Goal: Task Accomplishment & Management: Use online tool/utility

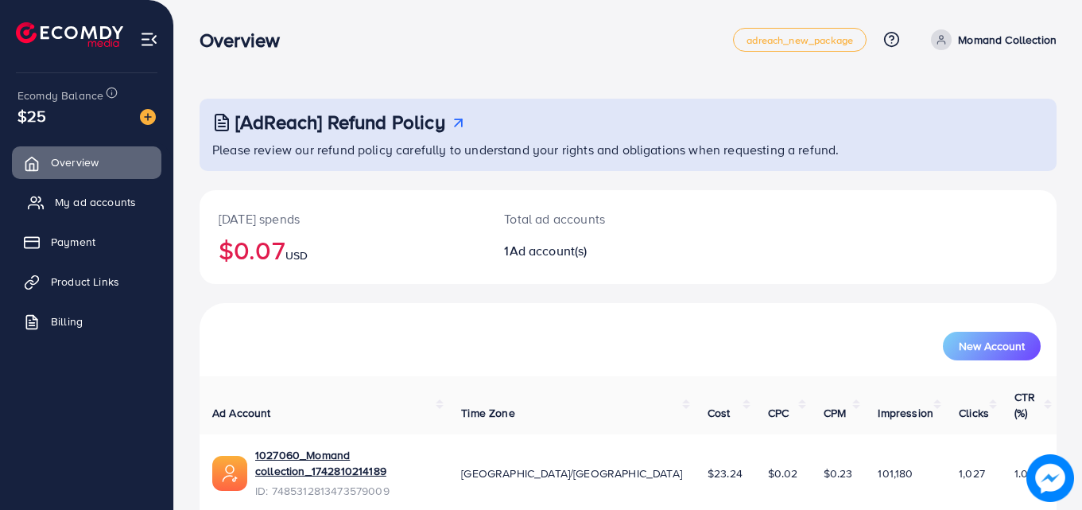
click at [111, 204] on span "My ad accounts" at bounding box center [95, 202] width 81 height 16
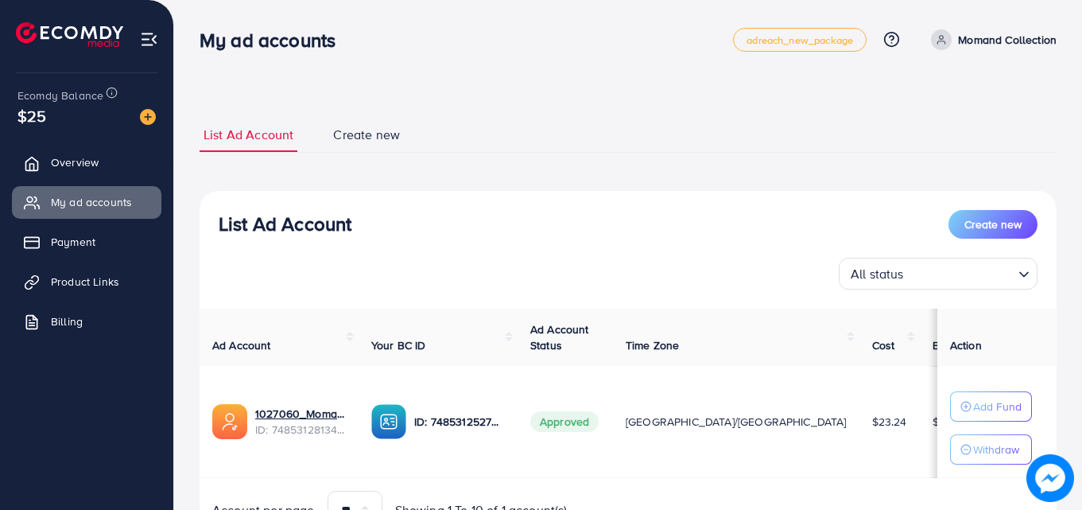
scroll to position [79, 0]
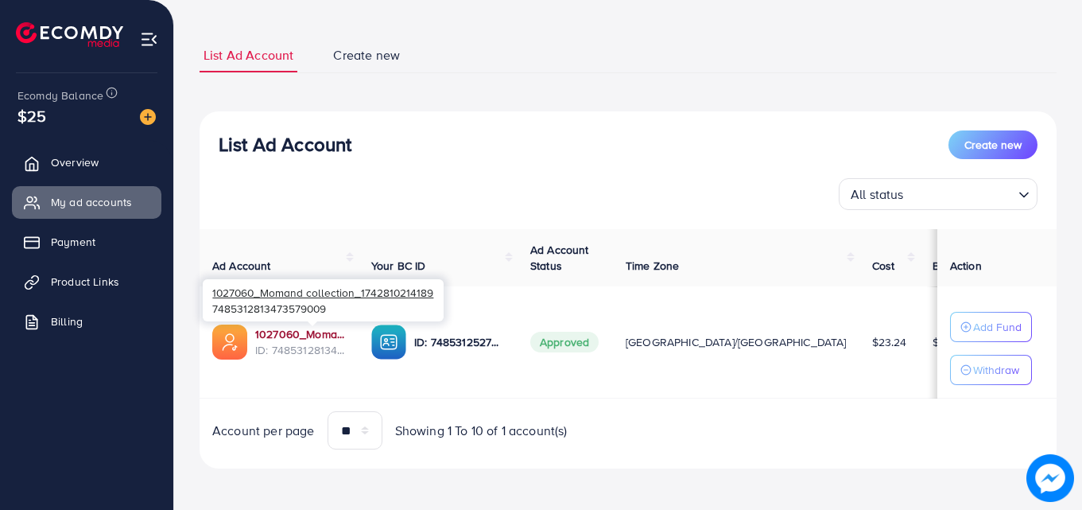
click at [315, 336] on link "1027060_Momand collection_1742810214189" at bounding box center [300, 334] width 91 height 16
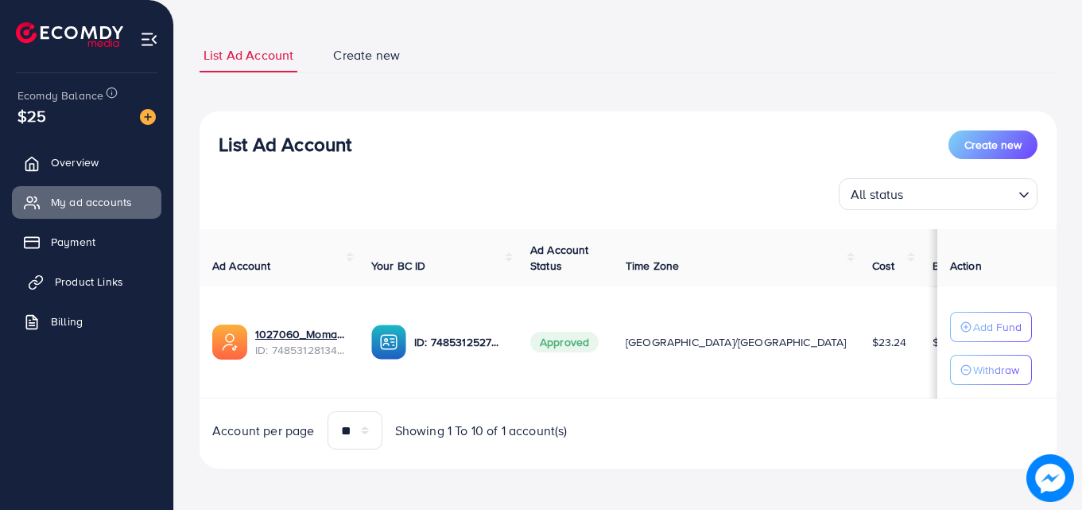
click at [65, 276] on span "Product Links" at bounding box center [89, 281] width 68 height 16
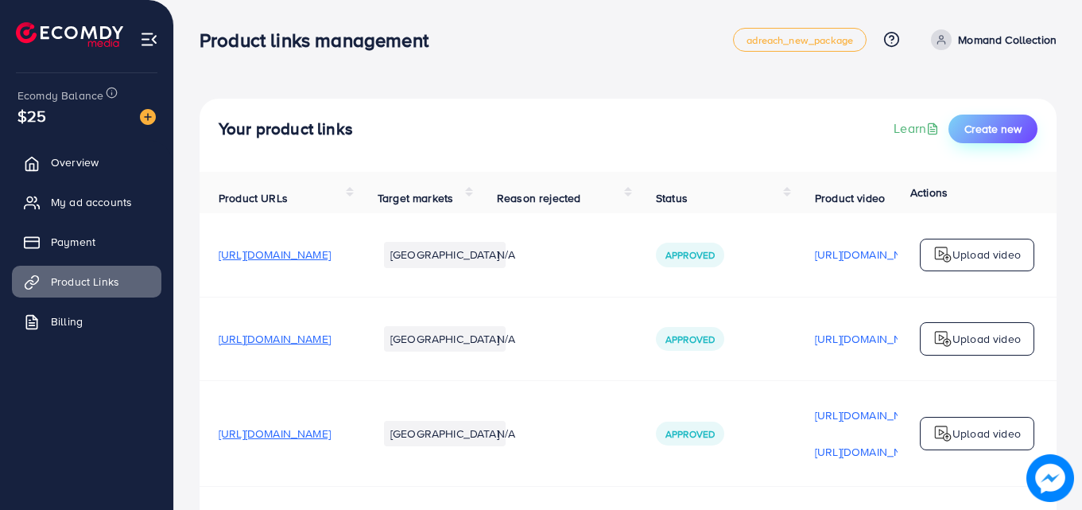
click at [968, 130] on span "Create new" at bounding box center [992, 129] width 57 height 16
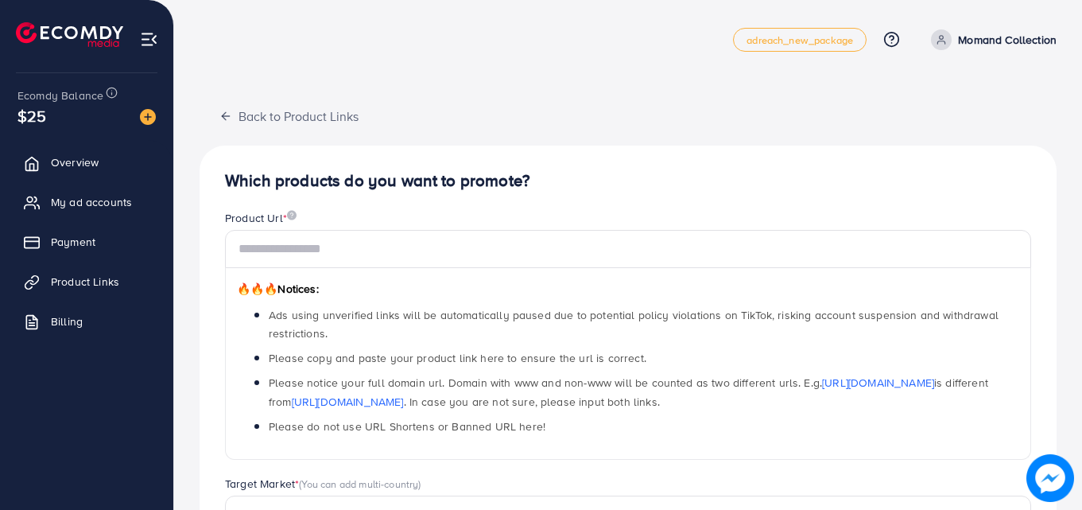
scroll to position [159, 0]
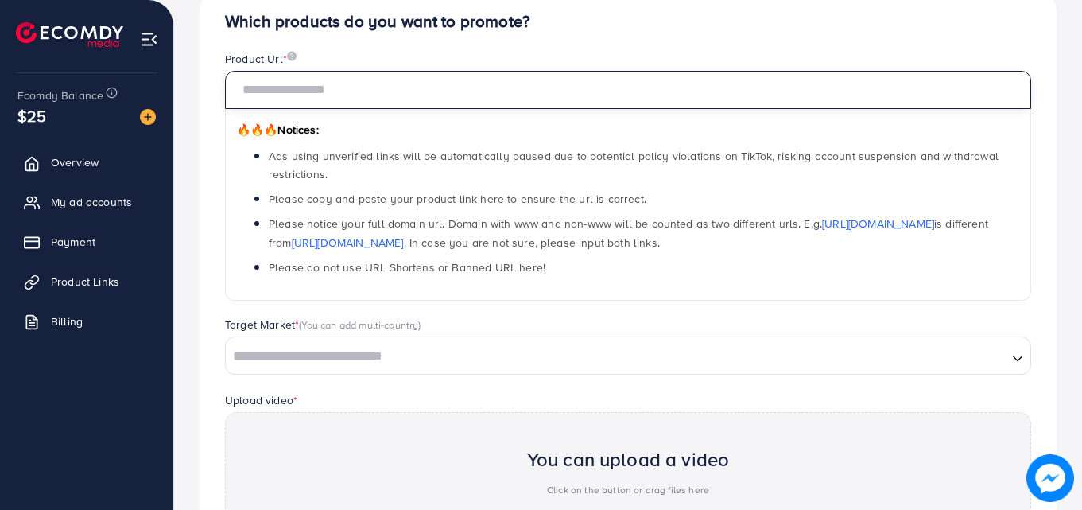
click at [378, 97] on input "text" at bounding box center [628, 90] width 806 height 38
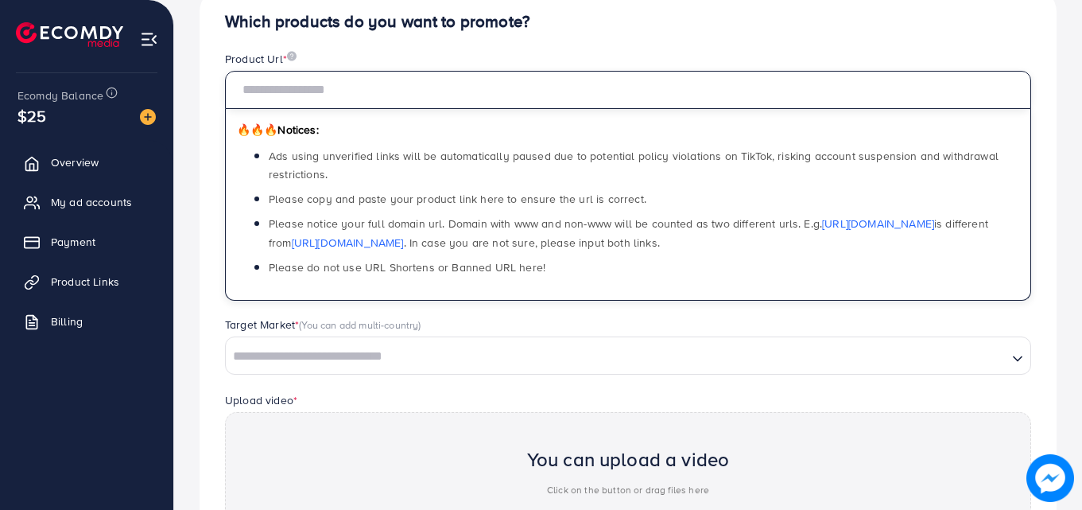
paste input "**********"
type input "**********"
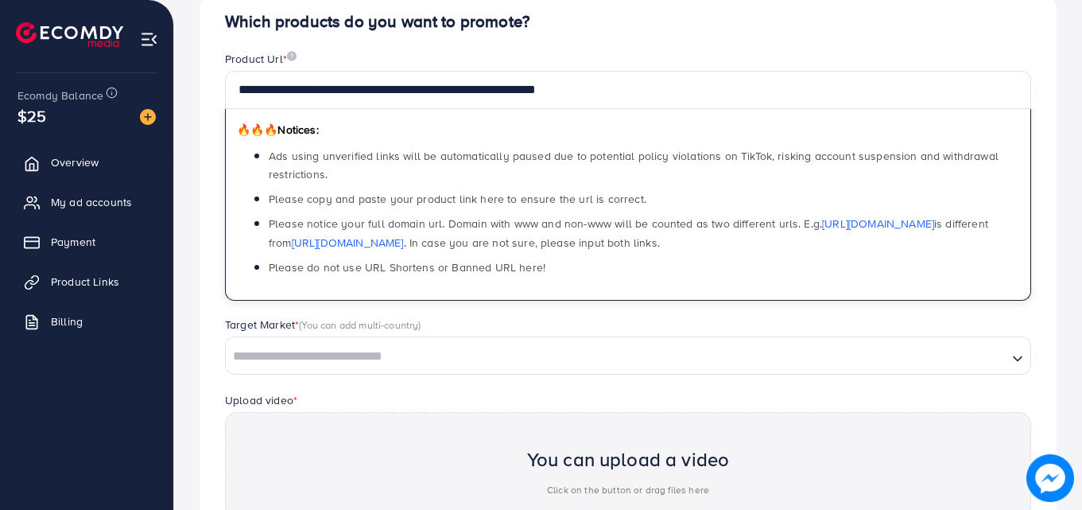
click at [549, 344] on input "Search for option" at bounding box center [616, 356] width 778 height 25
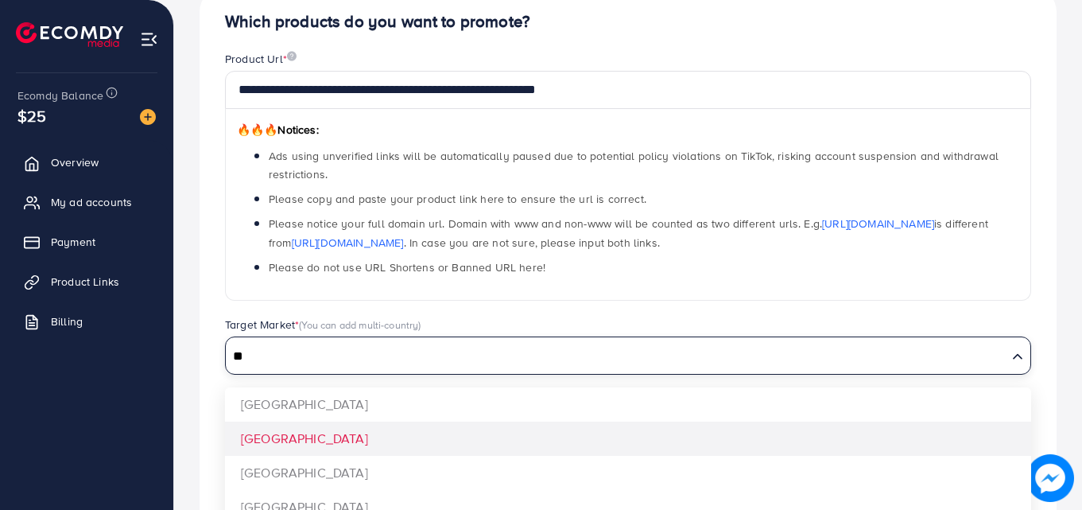
type input "**"
click at [367, 433] on div "**********" at bounding box center [628, 347] width 857 height 723
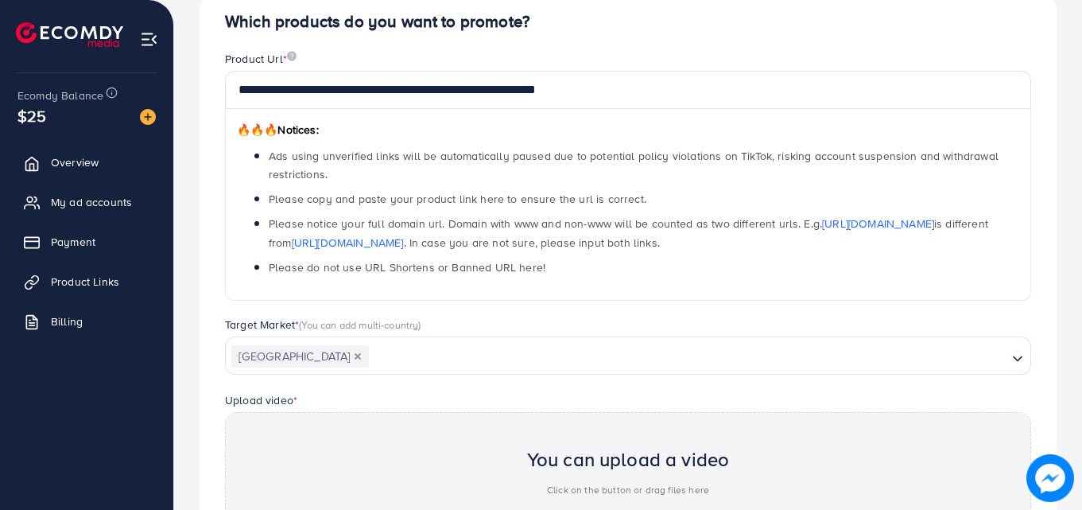
scroll to position [318, 0]
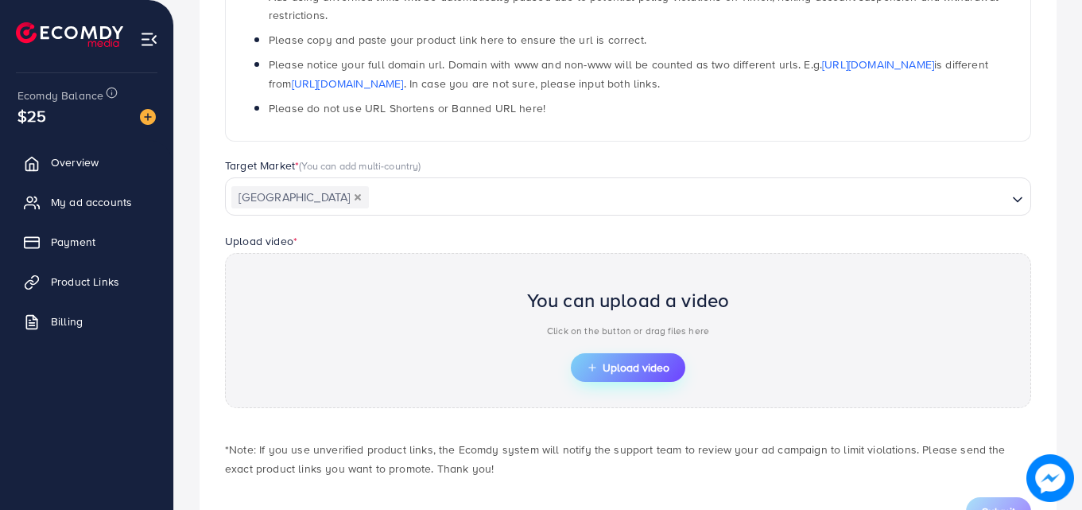
click at [674, 369] on button "Upload video" at bounding box center [628, 367] width 114 height 29
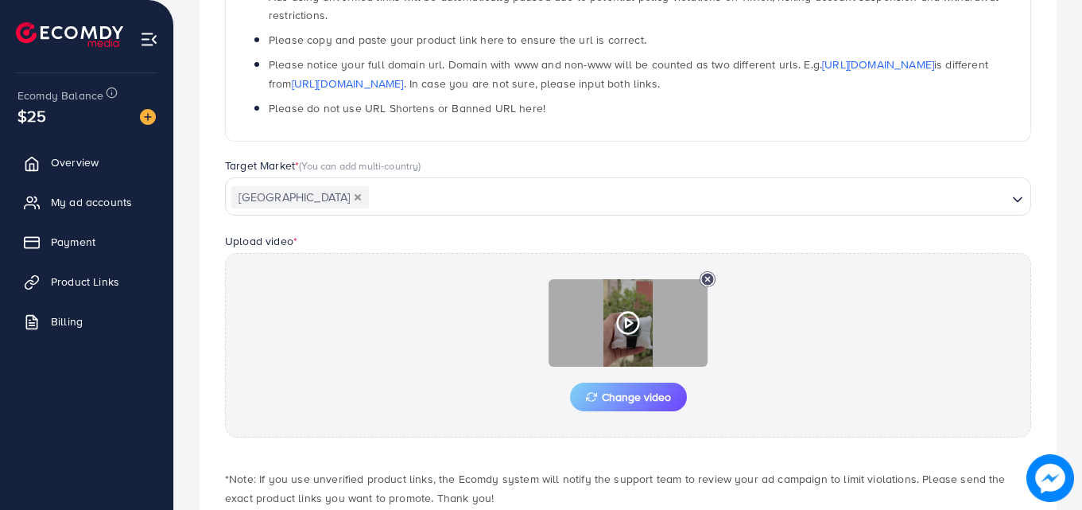
click at [626, 325] on polygon at bounding box center [629, 323] width 6 height 9
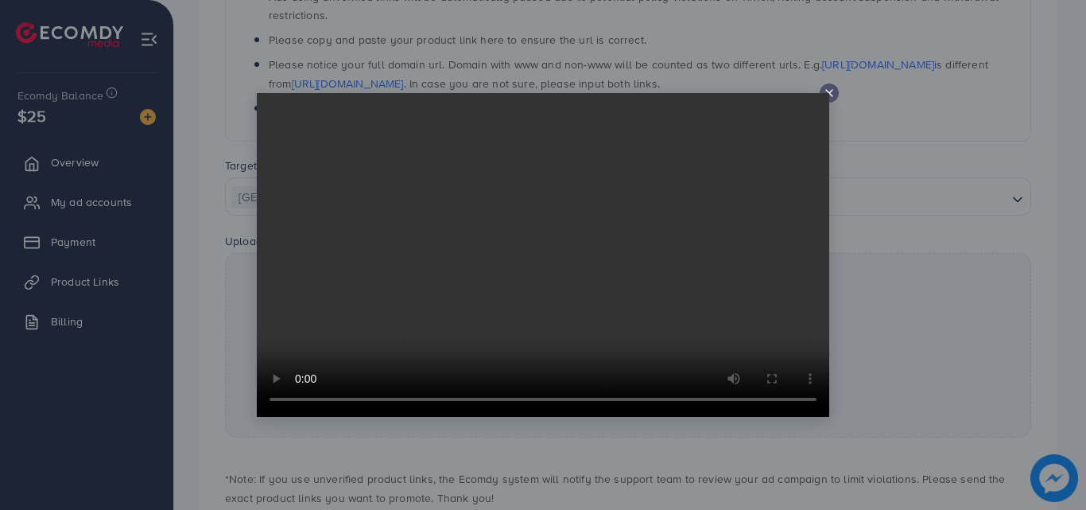
click at [830, 90] on icon at bounding box center [829, 93] width 13 height 13
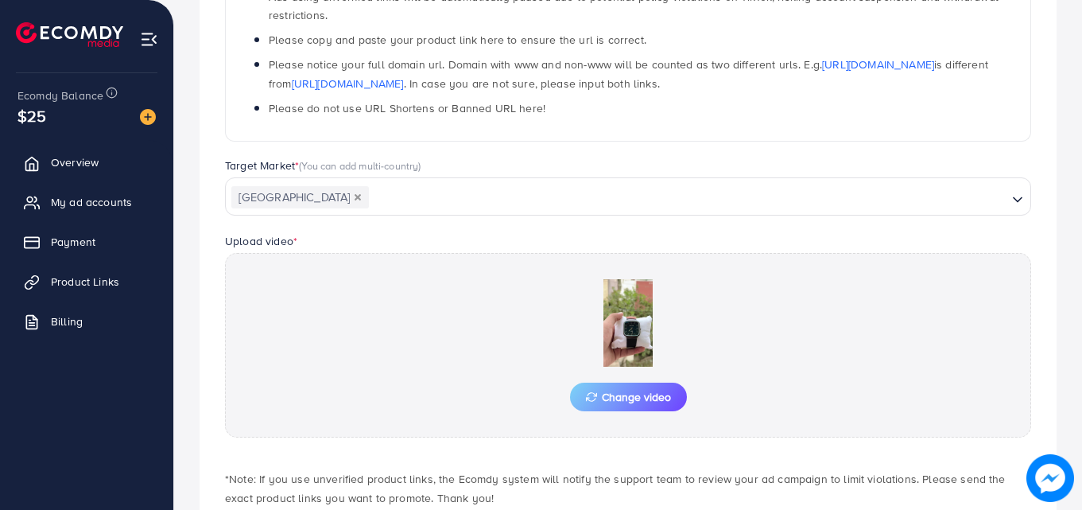
scroll to position [414, 0]
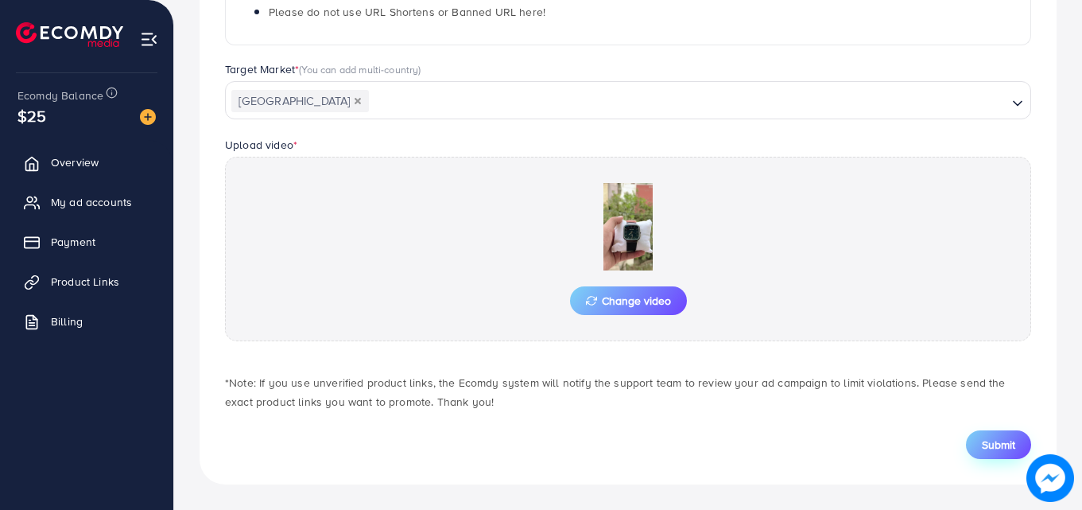
click at [989, 441] on span "Submit" at bounding box center [998, 444] width 33 height 16
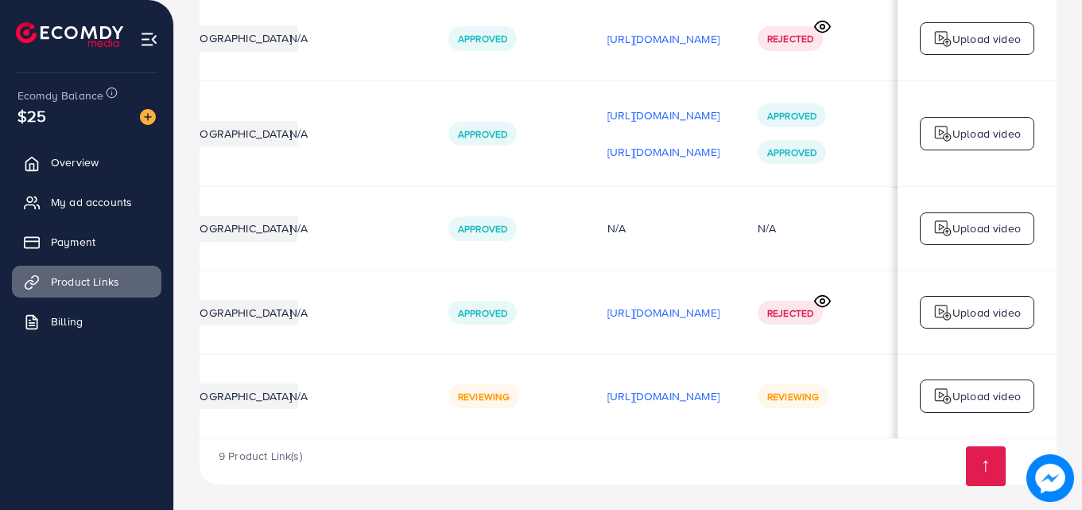
scroll to position [0, 402]
click at [828, 297] on icon at bounding box center [822, 301] width 17 height 17
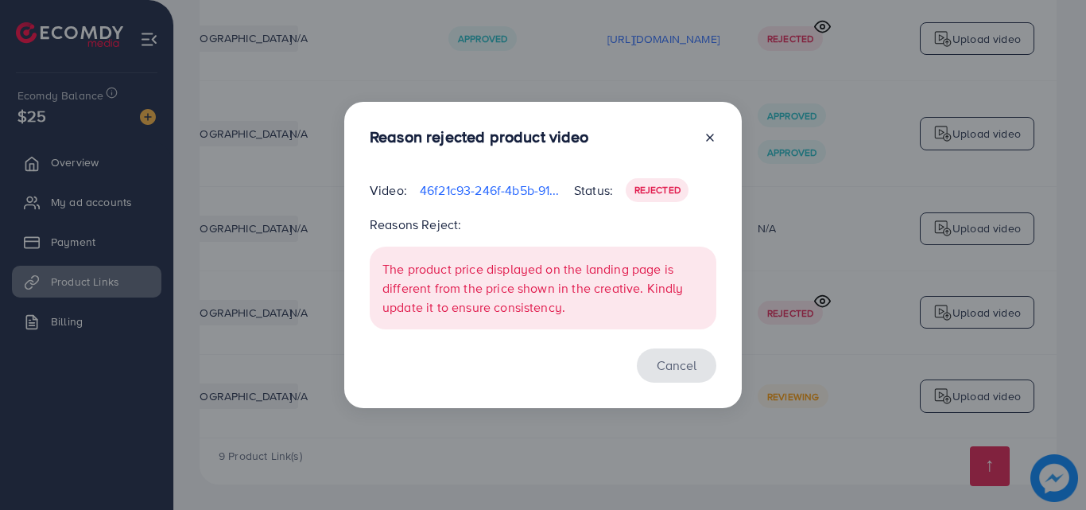
click at [669, 352] on button "Cancel" at bounding box center [676, 365] width 79 height 34
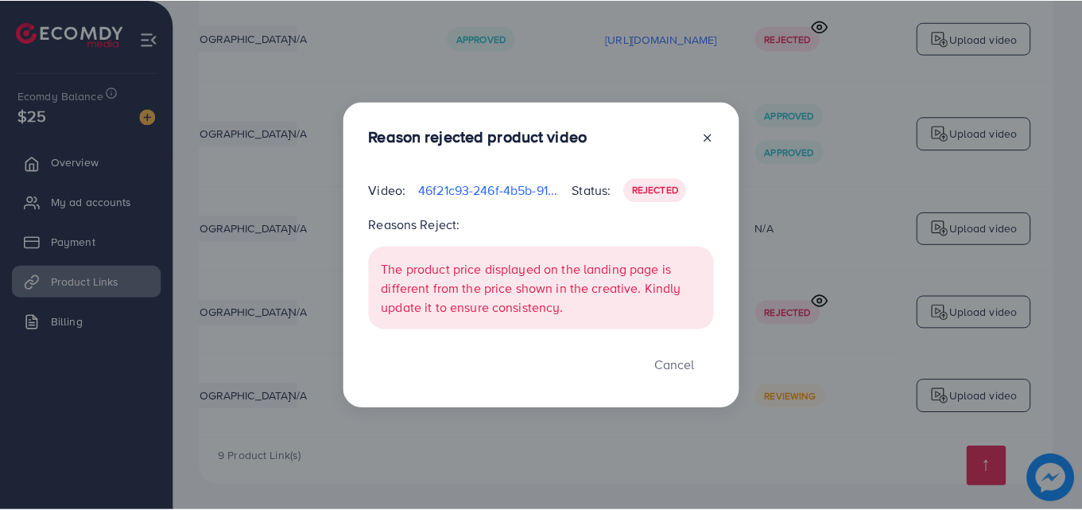
scroll to position [0, 398]
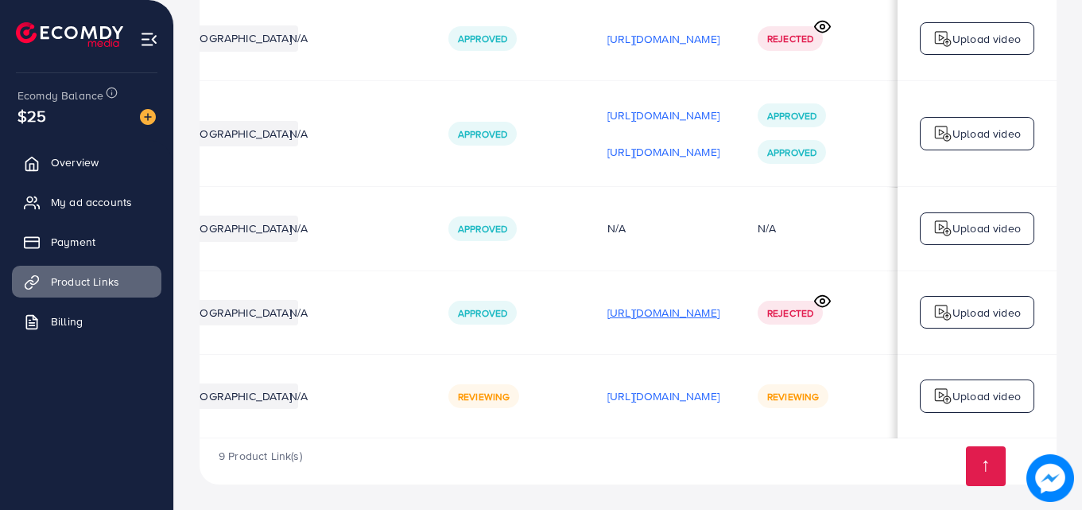
click at [646, 303] on p "[URL][DOMAIN_NAME]" at bounding box center [663, 312] width 112 height 19
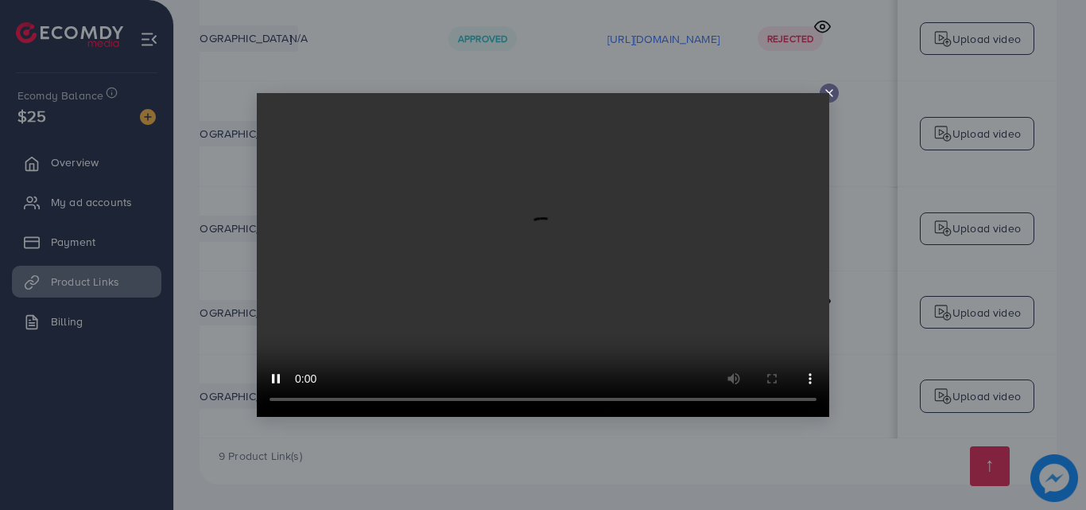
click at [831, 91] on icon at bounding box center [829, 93] width 13 height 13
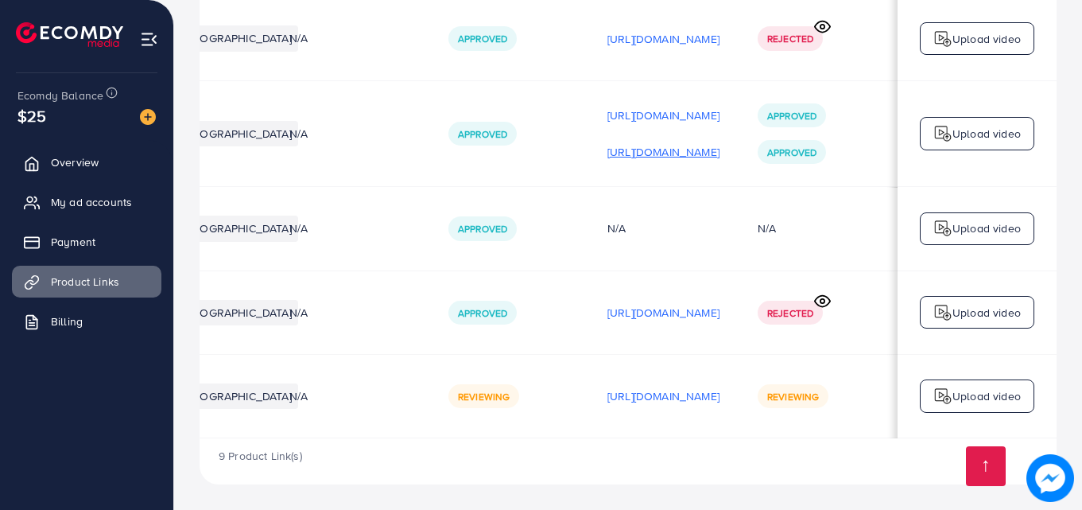
click at [666, 145] on p "[URL][DOMAIN_NAME]" at bounding box center [663, 151] width 112 height 19
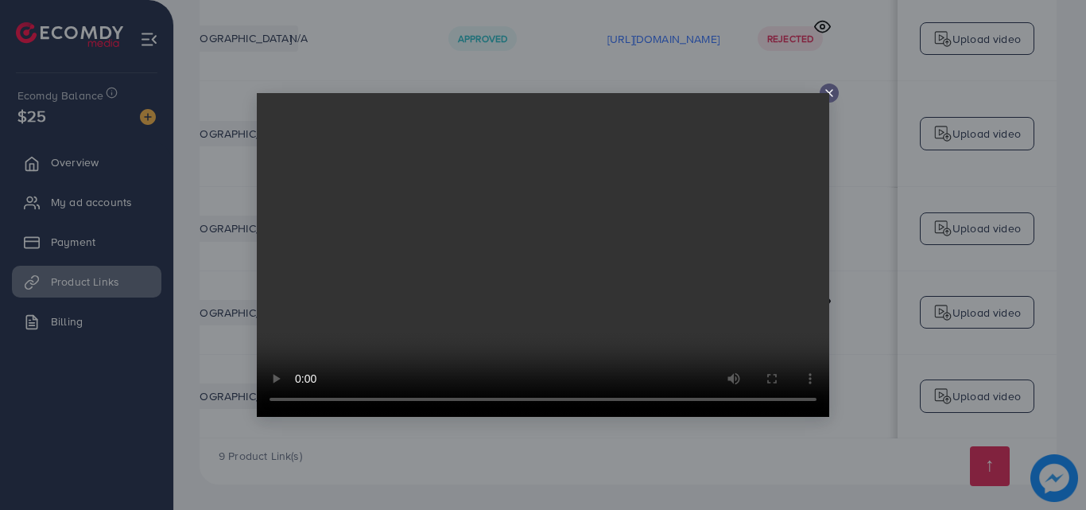
click at [825, 95] on video at bounding box center [543, 255] width 572 height 324
click at [828, 85] on div at bounding box center [829, 92] width 19 height 19
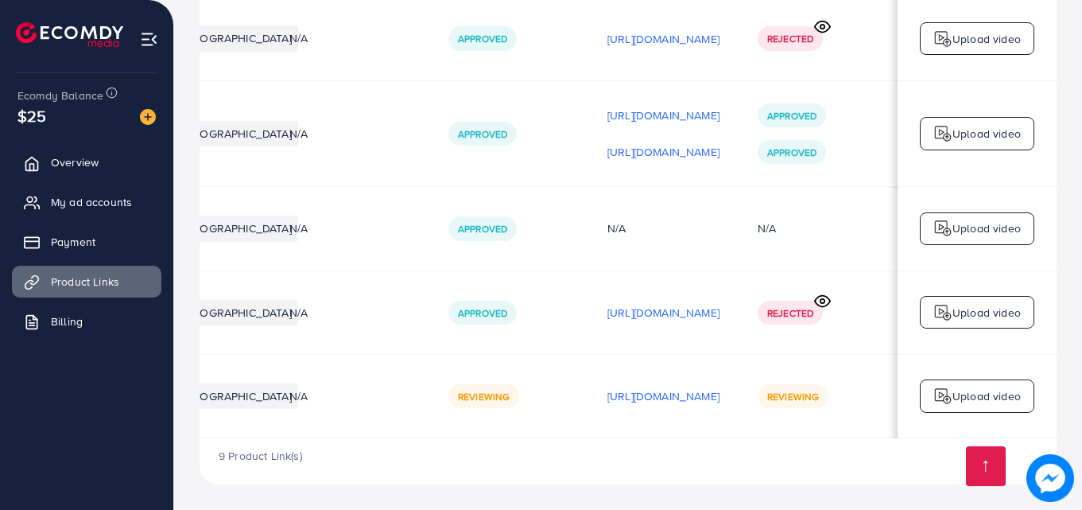
scroll to position [0, 402]
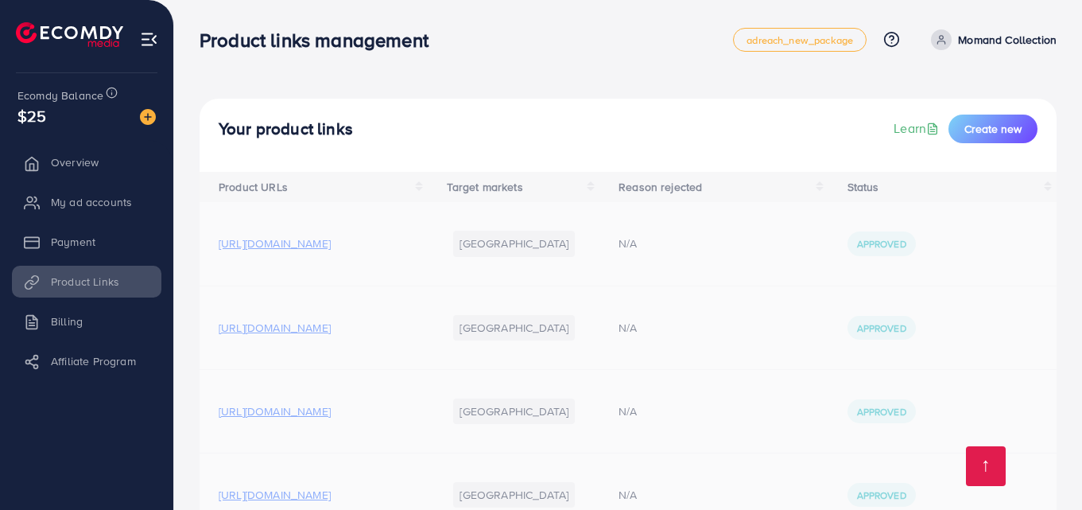
scroll to position [642, 0]
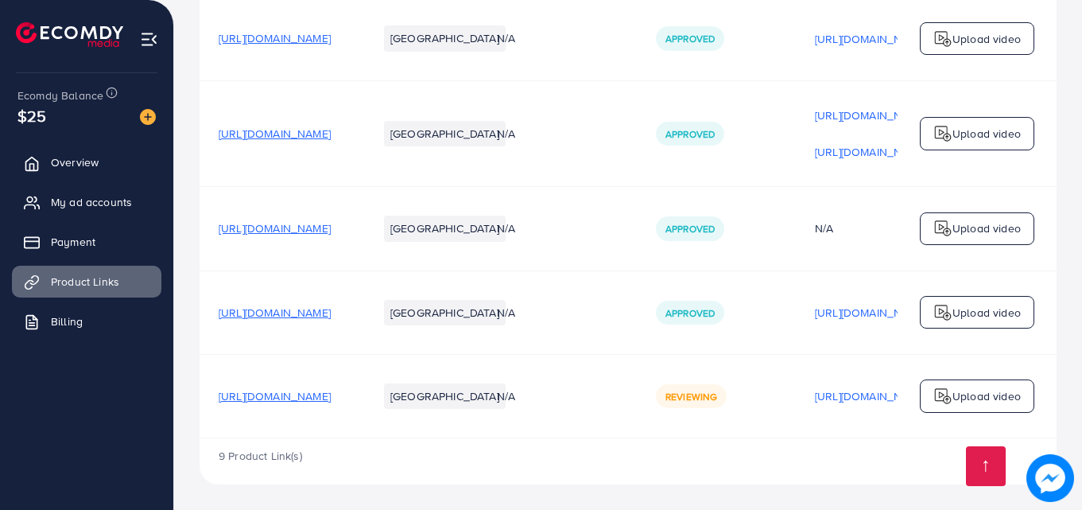
drag, startPoint x: 627, startPoint y: 432, endPoint x: 753, endPoint y: 428, distance: 125.7
click at [753, 428] on tr "https://jstrader.store/products/master-watch-for-man-and-woman Pakistan N/A Rev…" at bounding box center [732, 395] width 1064 height 83
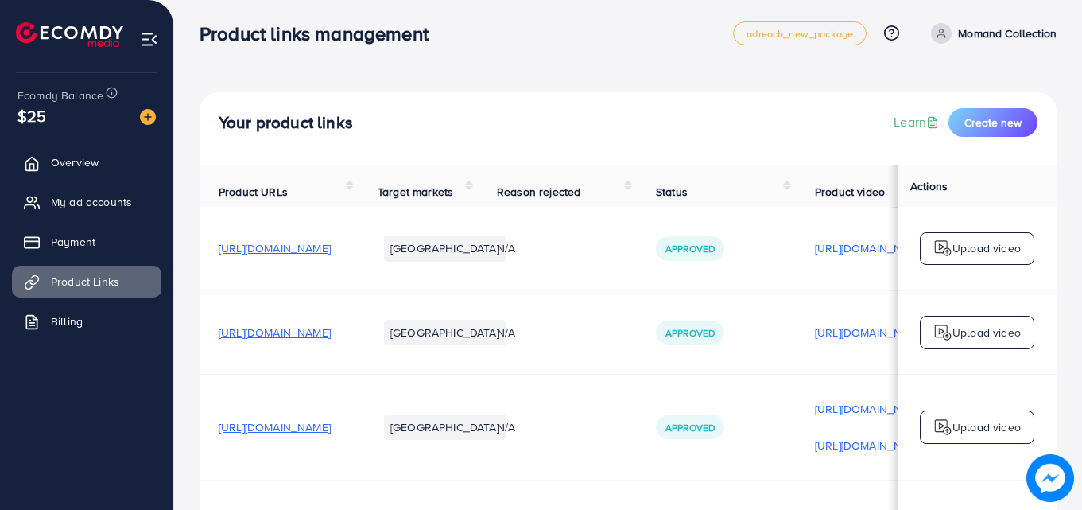
scroll to position [0, 0]
